Goal: Task Accomplishment & Management: Complete application form

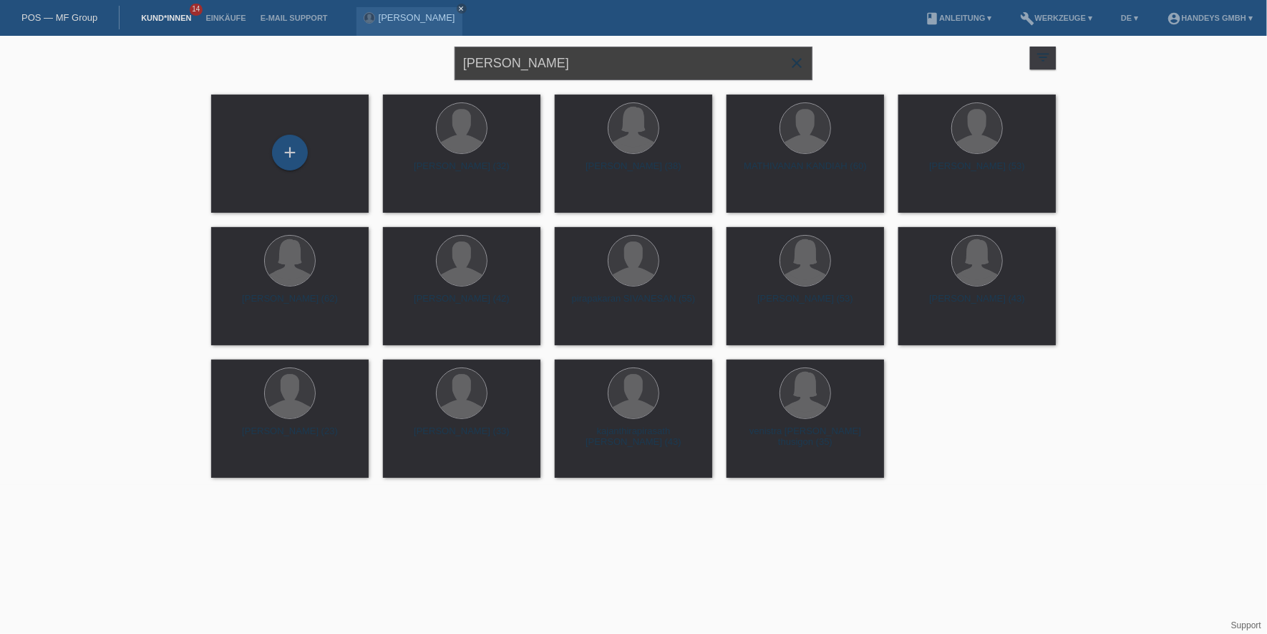
drag, startPoint x: 577, startPoint y: 61, endPoint x: 375, endPoint y: 66, distance: 202.0
click at [375, 66] on div "IVAN KOVAC close filter_list view_module Alle Kund*innen anzeigen star Markiert…" at bounding box center [633, 62] width 859 height 52
type input "sandra lüssi"
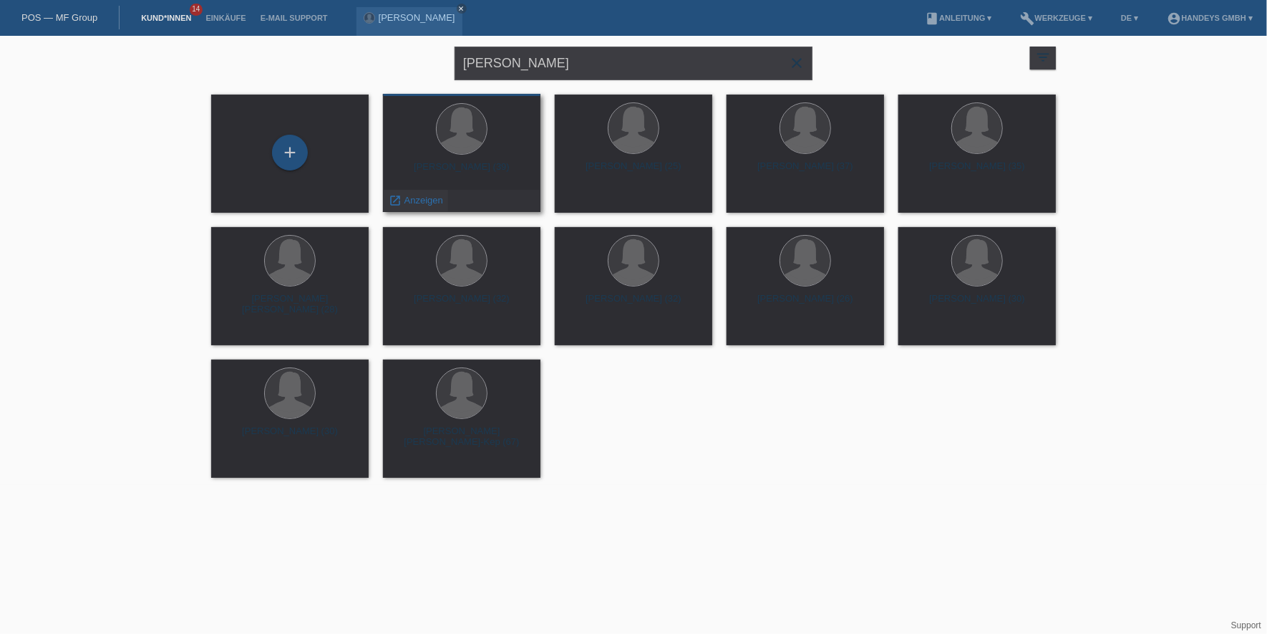
click at [416, 206] on div "launch Anzeigen" at bounding box center [416, 200] width 64 height 21
click at [425, 196] on span "Anzeigen" at bounding box center [424, 200] width 39 height 11
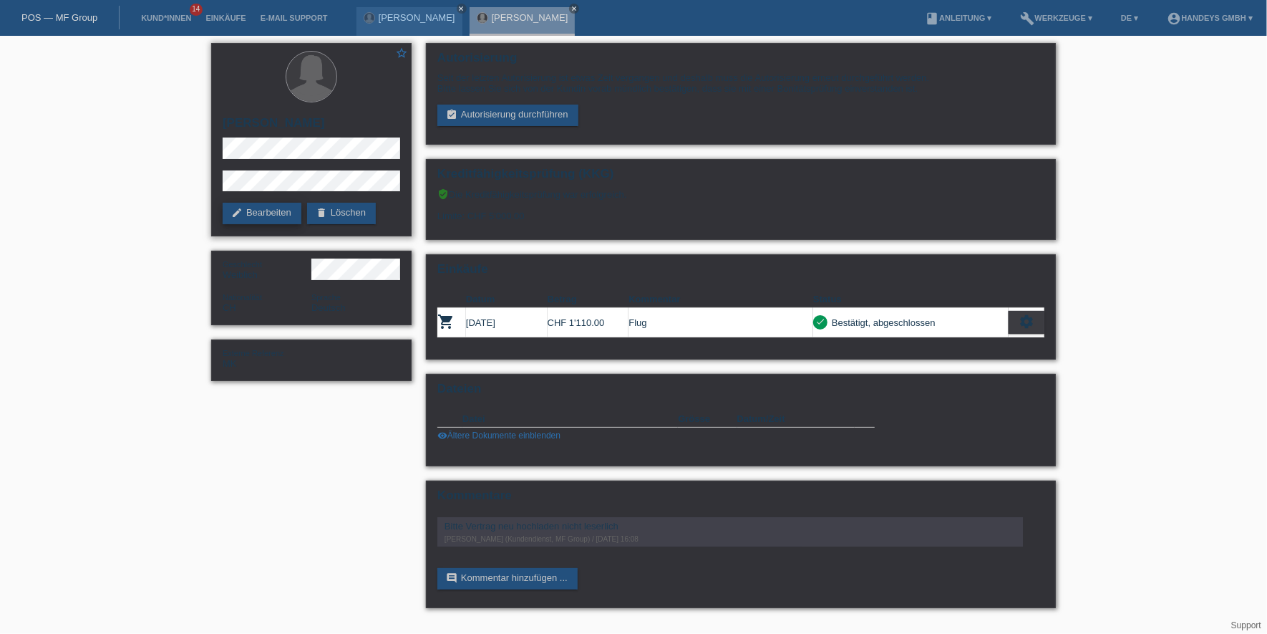
click at [254, 213] on link "edit Bearbeiten" at bounding box center [262, 213] width 79 height 21
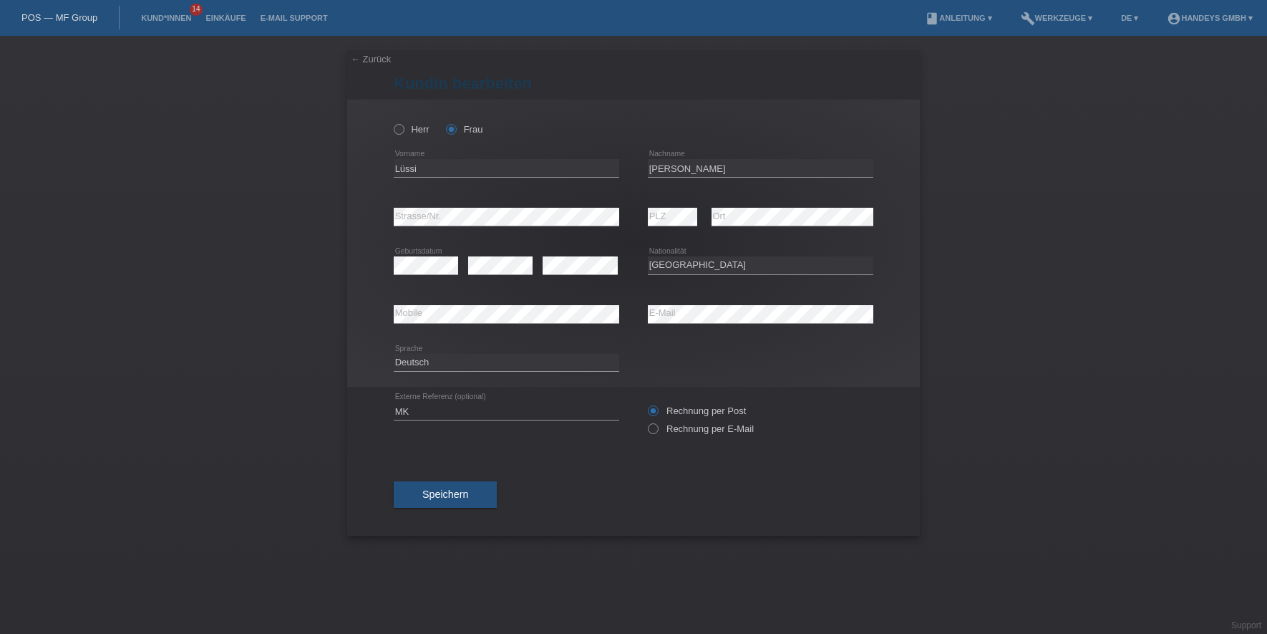
select select "CH"
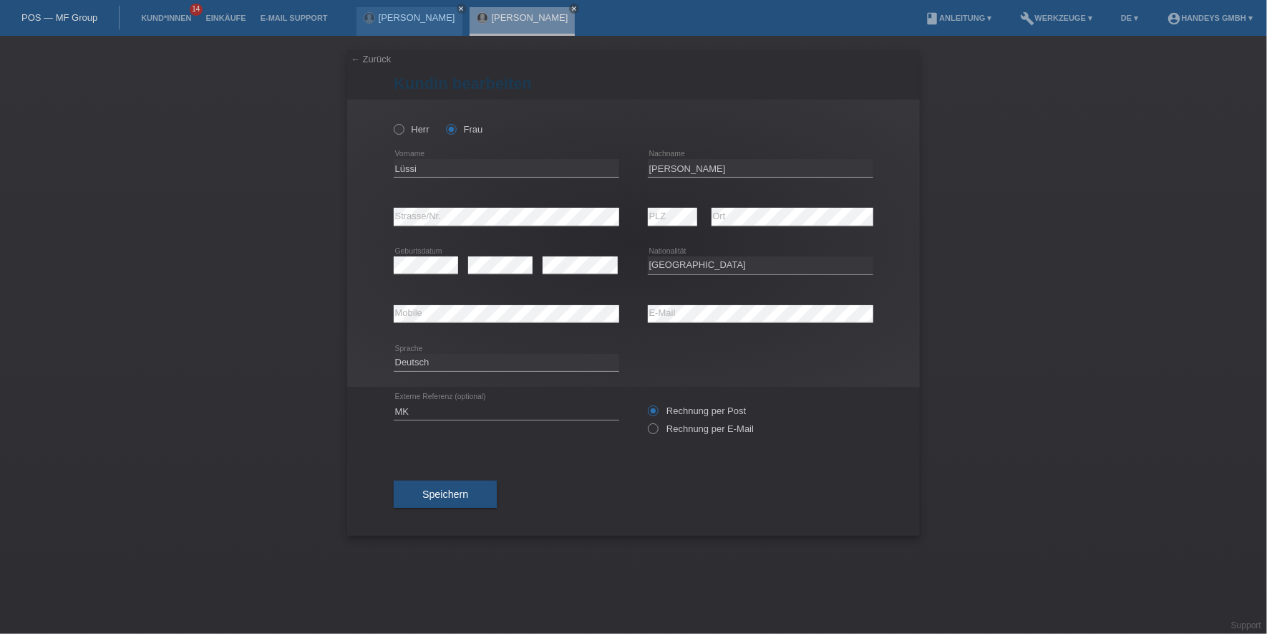
click at [143, 12] on li "Kund*innen 14" at bounding box center [166, 18] width 64 height 37
click at [142, 14] on link "Kund*innen" at bounding box center [166, 18] width 64 height 9
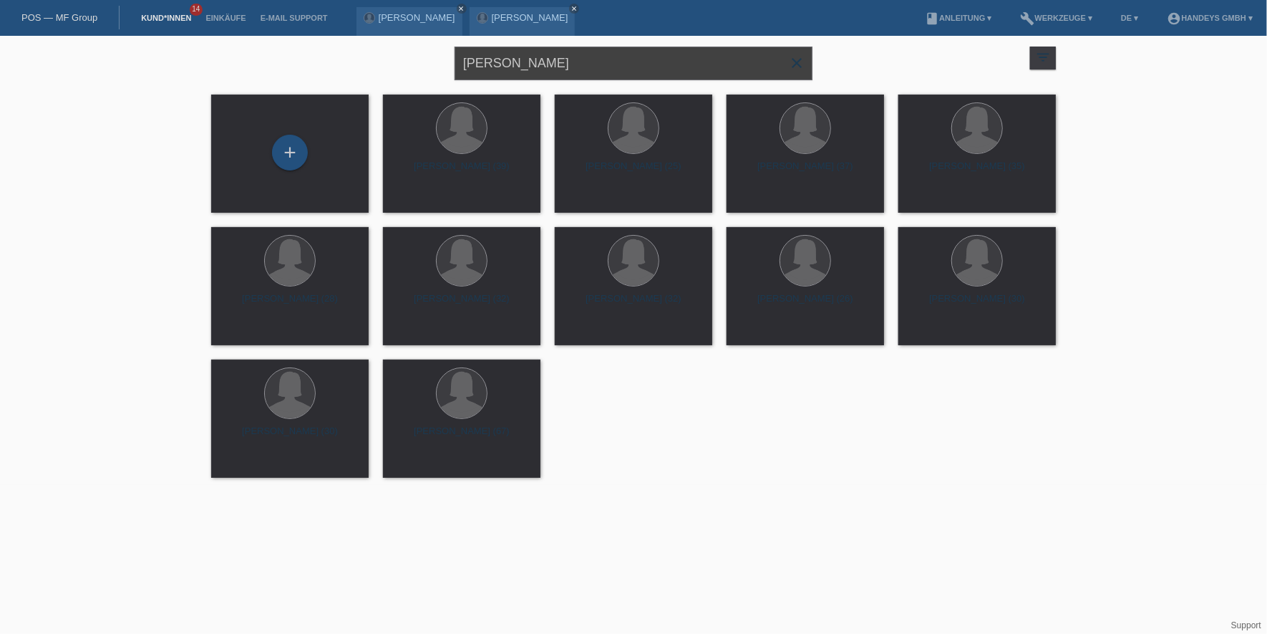
drag, startPoint x: 556, startPoint y: 61, endPoint x: 369, endPoint y: 61, distance: 186.2
click at [370, 61] on div "sandra lüssi close filter_list view_module Alle Kund*innen anzeigen star Markie…" at bounding box center [633, 62] width 859 height 52
type input "schmid"
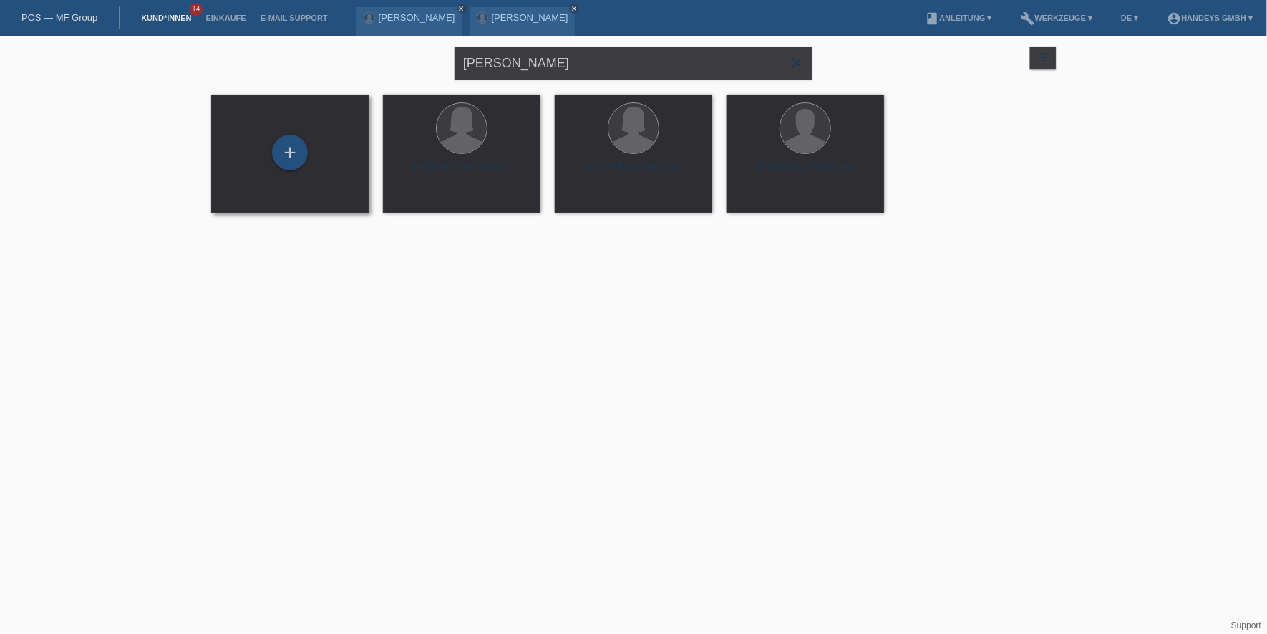
click at [269, 147] on div "+" at bounding box center [290, 154] width 135 height 38
click at [283, 146] on div "+" at bounding box center [290, 153] width 36 height 36
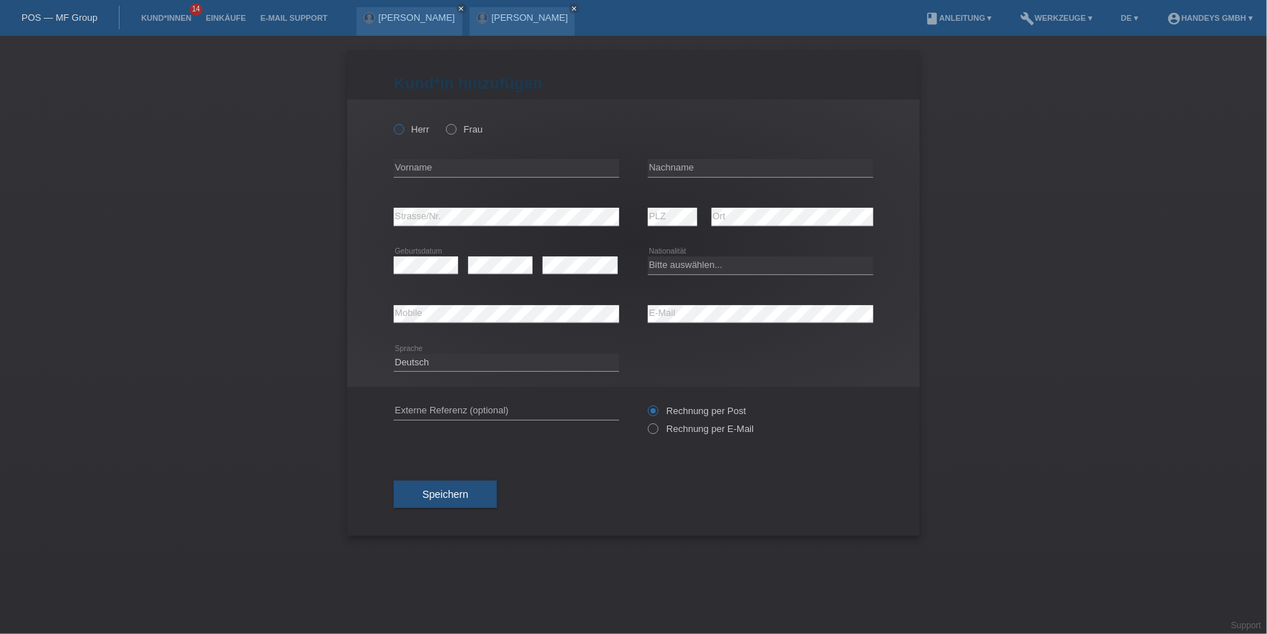
click at [392, 122] on icon at bounding box center [392, 122] width 0 height 0
click at [402, 132] on input "Herr" at bounding box center [398, 128] width 9 height 9
radio input "true"
click at [501, 167] on input "text" at bounding box center [507, 168] width 226 height 18
paste input "[PERSON_NAME]"
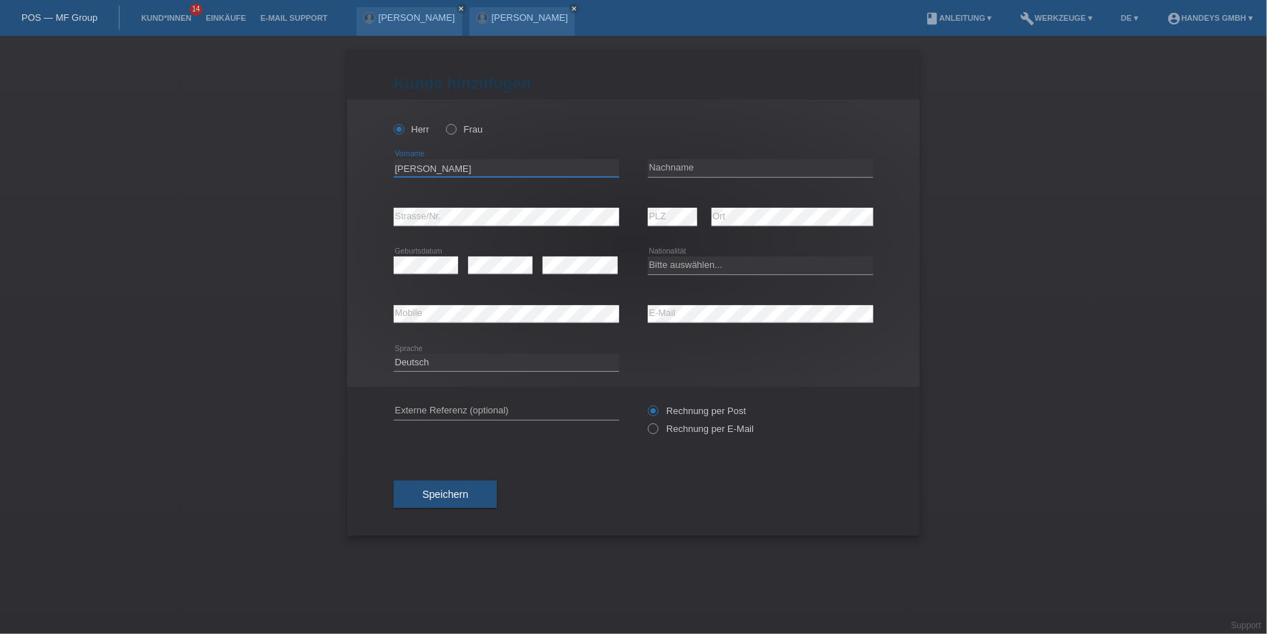
type input "[PERSON_NAME]"
click at [765, 161] on input "text" at bounding box center [761, 168] width 226 height 18
paste input "[PERSON_NAME]"
type input "[PERSON_NAME]"
select select "CH"
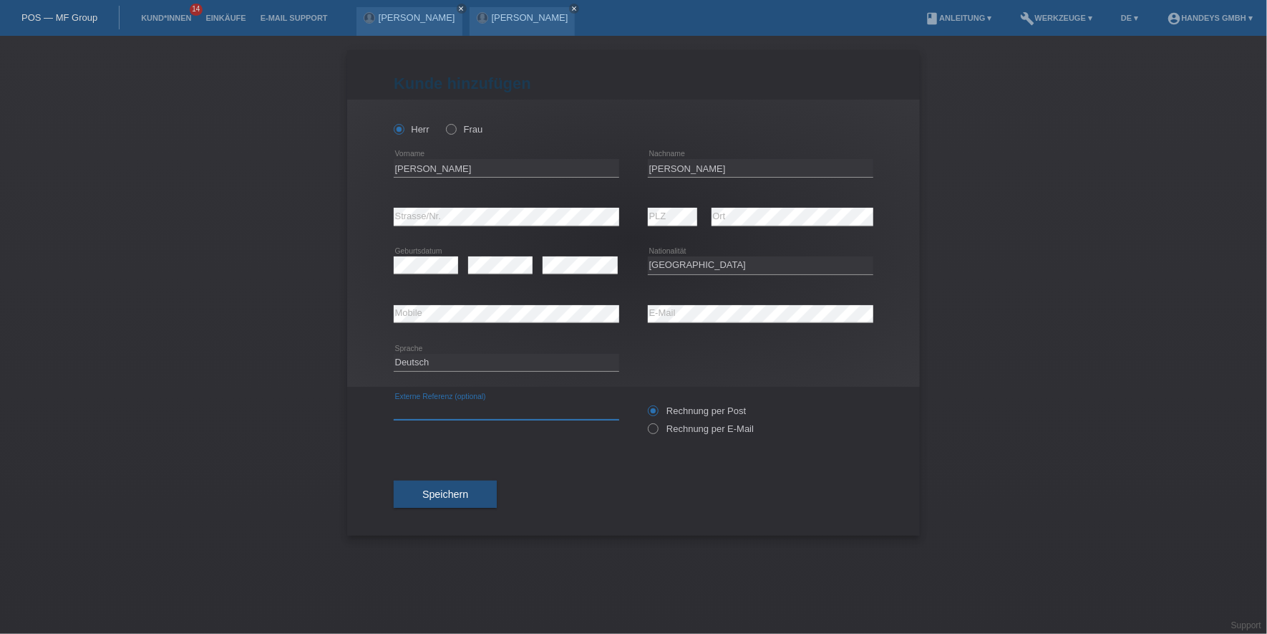
click at [458, 408] on input "text" at bounding box center [507, 411] width 226 height 18
type input "DERYA"
click at [343, 427] on div "Kund*in hinzufügen Kunde hinzufügen Kundin hinzufügen Herr Frau Raphael Florian…" at bounding box center [633, 335] width 1267 height 598
click at [713, 423] on label "Rechnung per E-Mail" at bounding box center [701, 428] width 106 height 11
click at [657, 423] on input "Rechnung per E-Mail" at bounding box center [652, 432] width 9 height 18
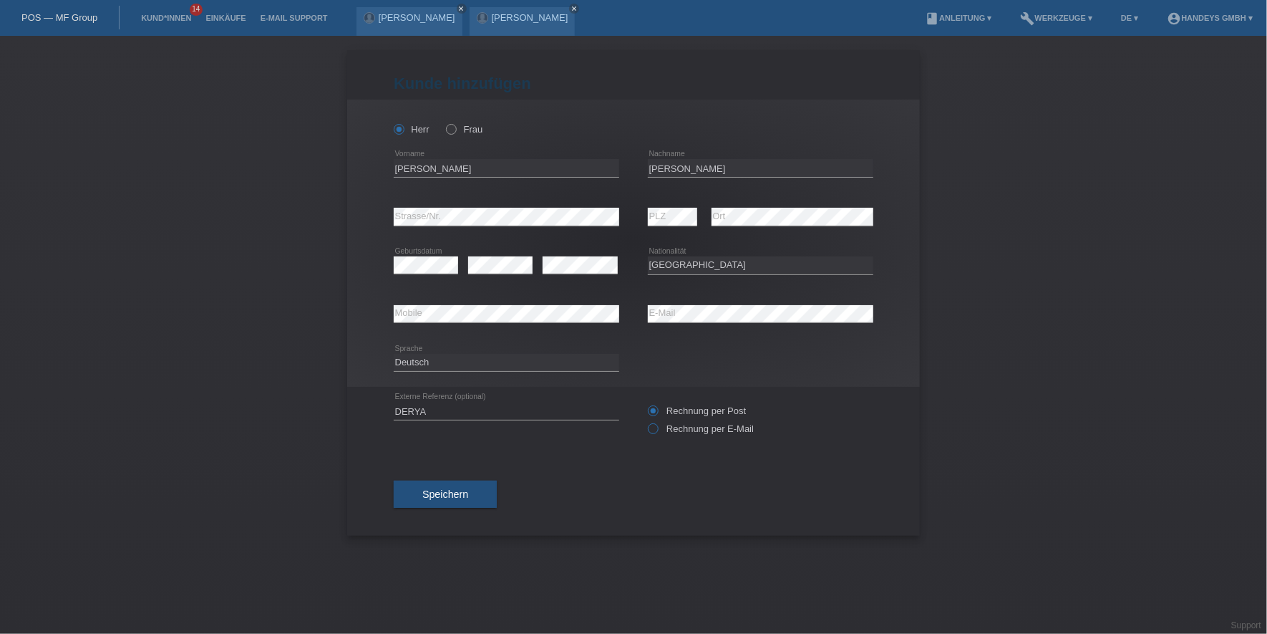
radio input "true"
click at [442, 506] on button "Speichern" at bounding box center [445, 493] width 103 height 27
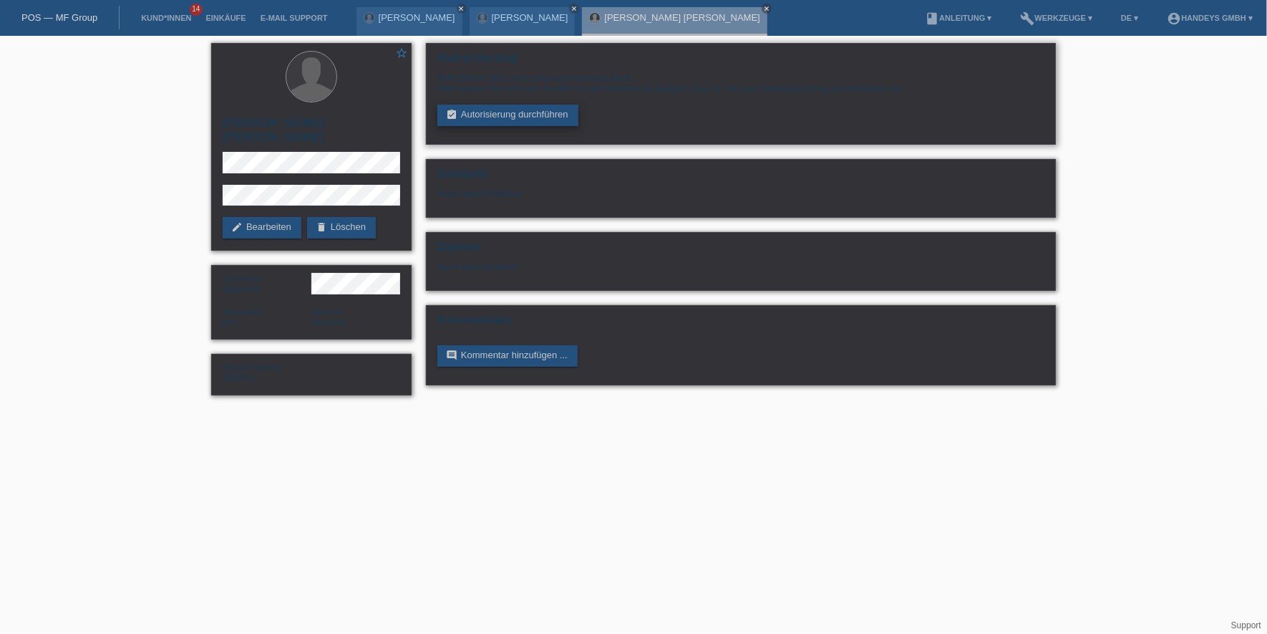
click at [526, 105] on link "assignment_turned_in Autorisierung durchführen" at bounding box center [508, 115] width 141 height 21
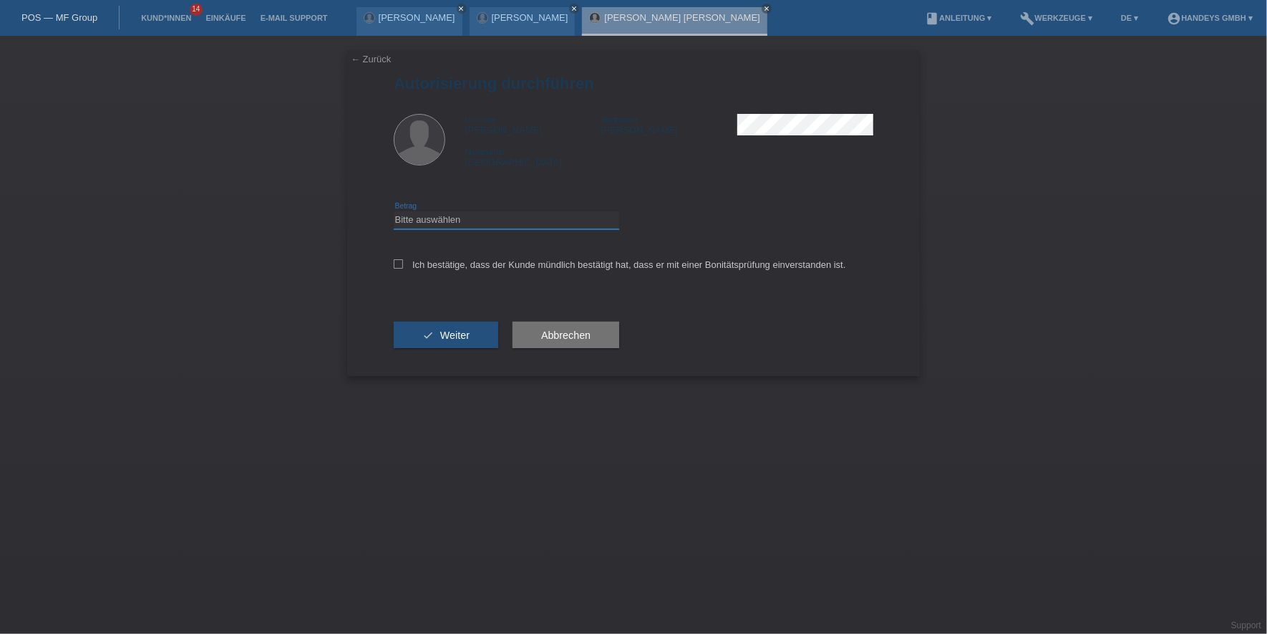
click at [470, 219] on select "Bitte auswählen CHF 1.00 - CHF 499.00 CHF 500.00 - CHF 1'999.00 CHF 2'000.00 - …" at bounding box center [507, 219] width 226 height 17
select select "3"
click at [394, 211] on select "Bitte auswählen CHF 1.00 - CHF 499.00 CHF 500.00 - CHF 1'999.00 CHF 2'000.00 - …" at bounding box center [507, 219] width 226 height 17
click at [471, 272] on div "Ich bestätige, dass der Kunde mündlich bestätigt hat, dass er mit einer Bonität…" at bounding box center [634, 269] width 480 height 49
click at [440, 271] on div "Ich bestätige, dass der Kunde mündlich bestätigt hat, dass er mit einer Bonität…" at bounding box center [634, 269] width 480 height 49
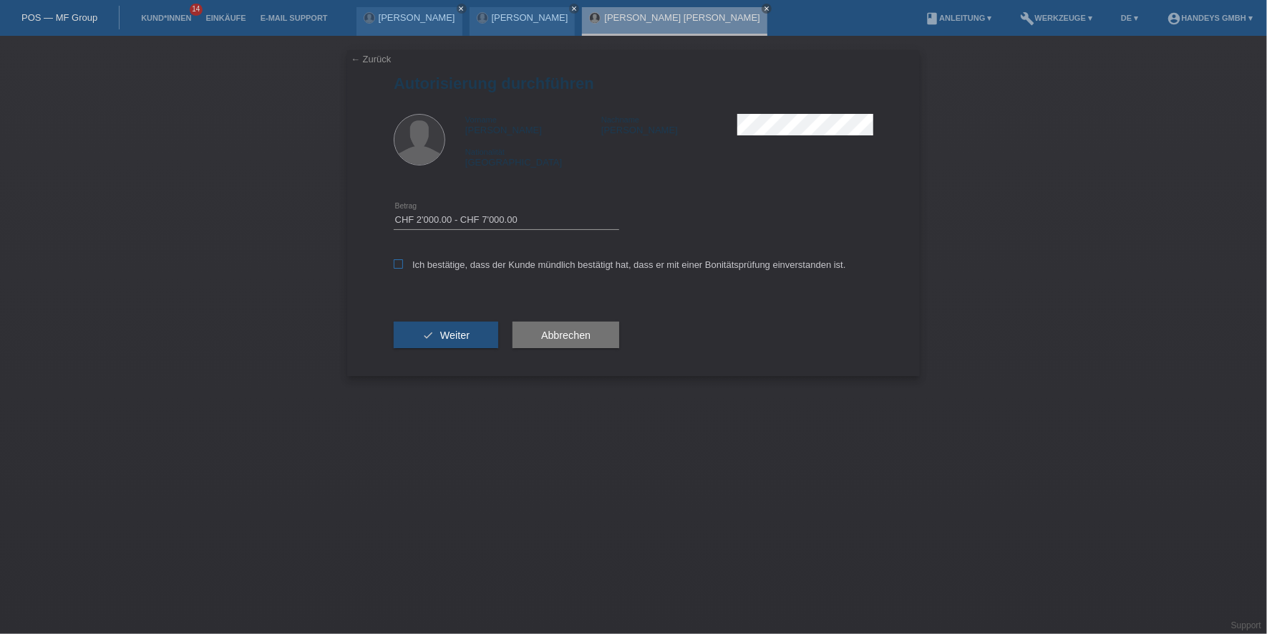
click at [446, 266] on label "Ich bestätige, dass der Kunde mündlich bestätigt hat, dass er mit einer Bonität…" at bounding box center [620, 264] width 453 height 11
click at [403, 266] on input "Ich bestätige, dass der Kunde mündlich bestätigt hat, dass er mit einer Bonität…" at bounding box center [398, 263] width 9 height 9
checkbox input "true"
click at [454, 334] on span "Weiter" at bounding box center [454, 334] width 29 height 11
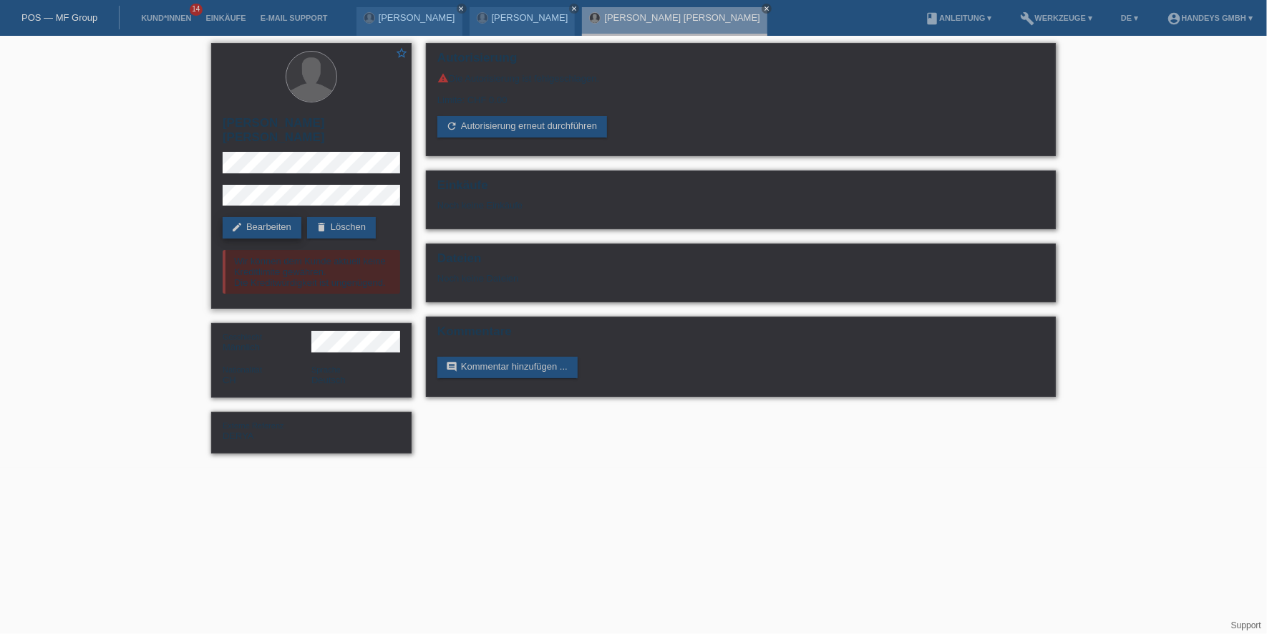
click at [292, 219] on link "edit Bearbeiten" at bounding box center [262, 227] width 79 height 21
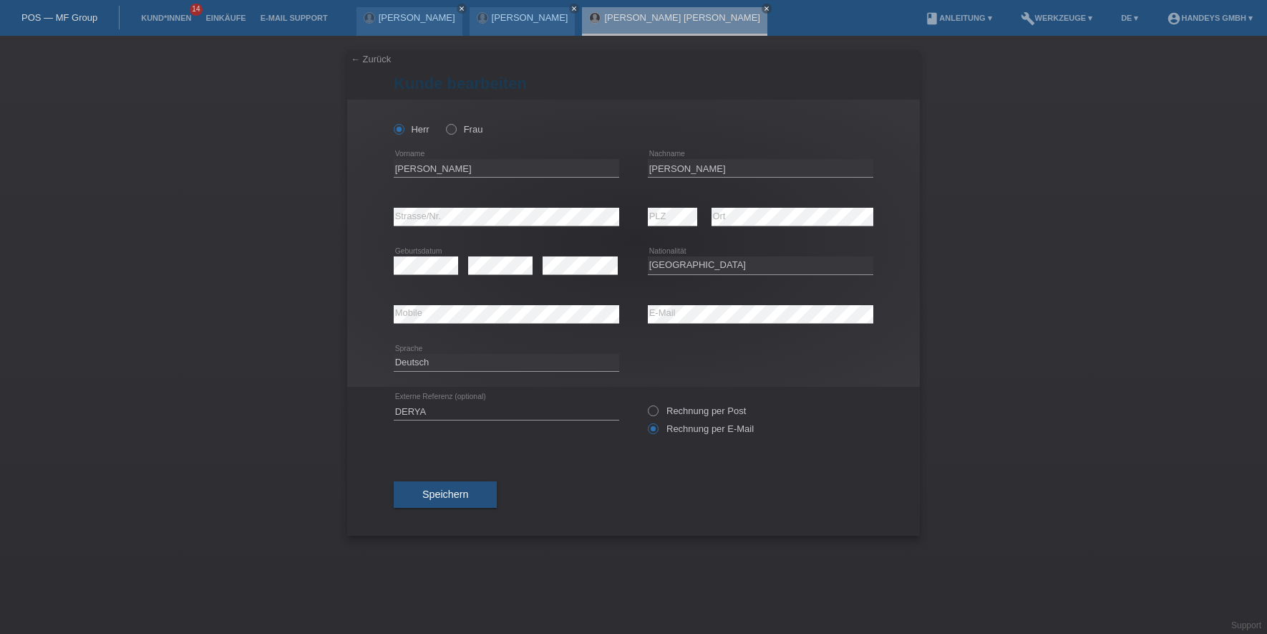
select select "CH"
drag, startPoint x: 496, startPoint y: 167, endPoint x: 377, endPoint y: 166, distance: 118.9
click at [377, 168] on div "[PERSON_NAME] Frau [PERSON_NAME] error Vorname [PERSON_NAME] error Nachname C" at bounding box center [633, 243] width 573 height 287
click at [666, 169] on input "[PERSON_NAME]" at bounding box center [761, 168] width 226 height 18
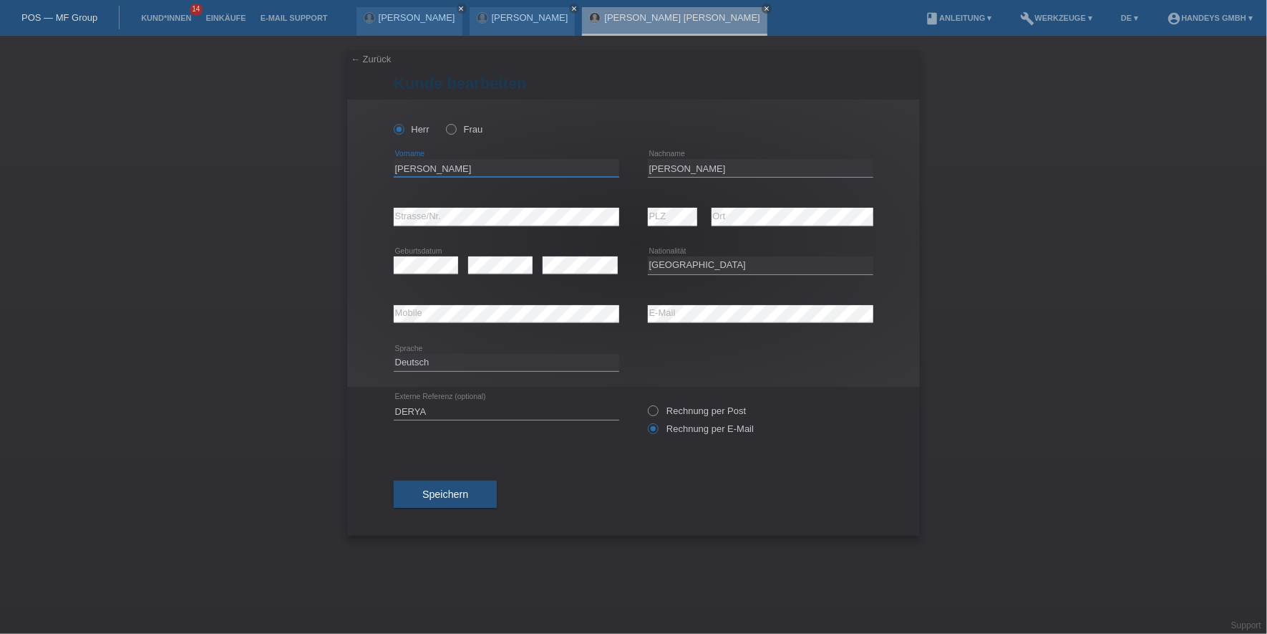
drag, startPoint x: 475, startPoint y: 162, endPoint x: 294, endPoint y: 162, distance: 181.9
click at [294, 163] on div "← Zurück [PERSON_NAME] bearbeiten [PERSON_NAME] Frau [PERSON_NAME] error error" at bounding box center [633, 335] width 1267 height 598
click at [618, 314] on div "error Mobile error E-Mail" at bounding box center [634, 314] width 480 height 49
click at [416, 322] on div "error Mobile" at bounding box center [507, 314] width 226 height 19
